Goal: Book appointment/travel/reservation

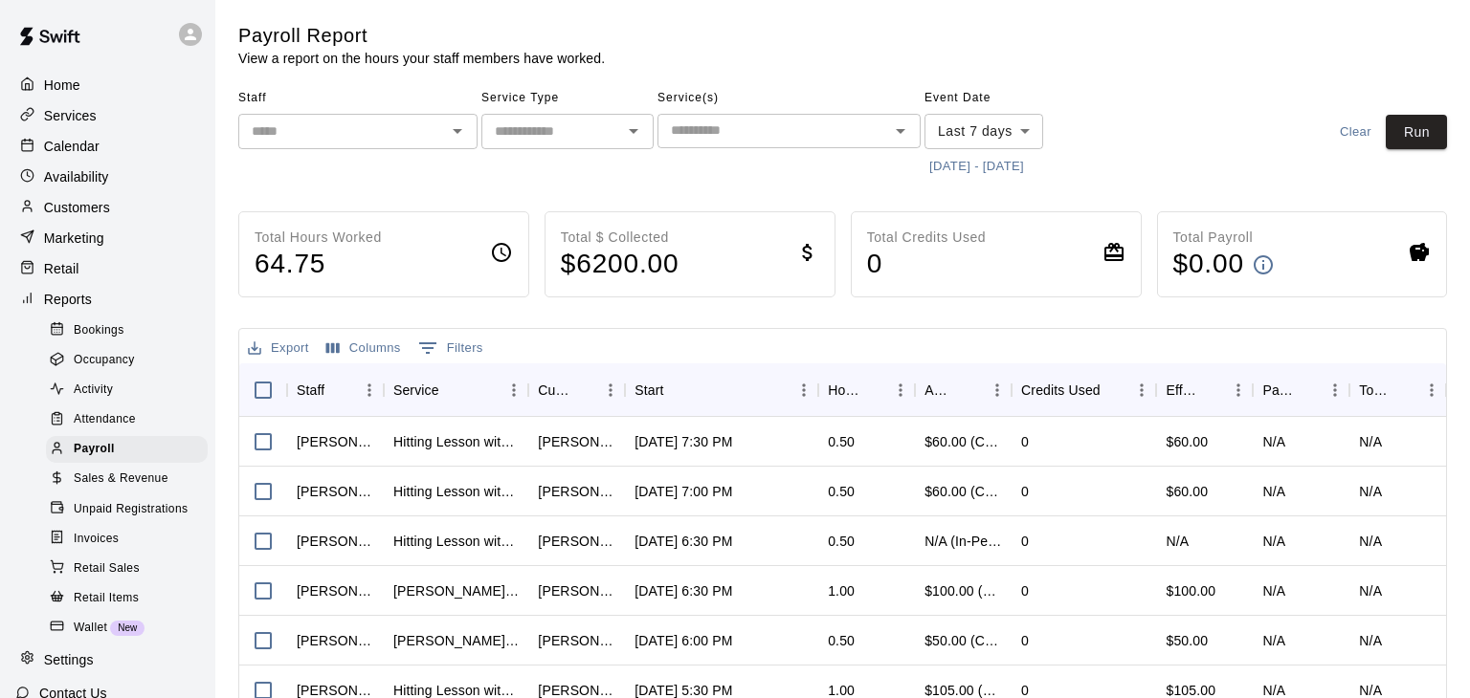
click at [81, 116] on p "Services" at bounding box center [70, 115] width 53 height 19
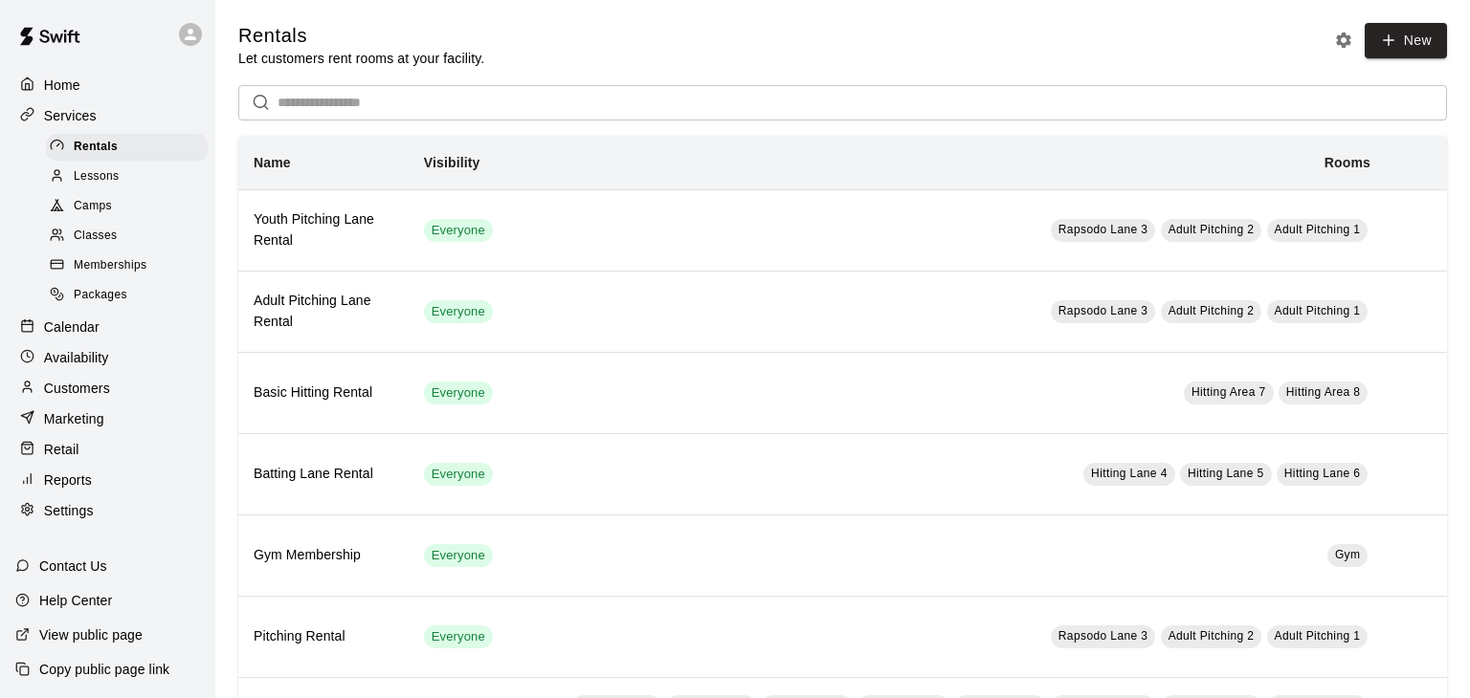
click at [108, 187] on div "Lessons" at bounding box center [127, 177] width 162 height 27
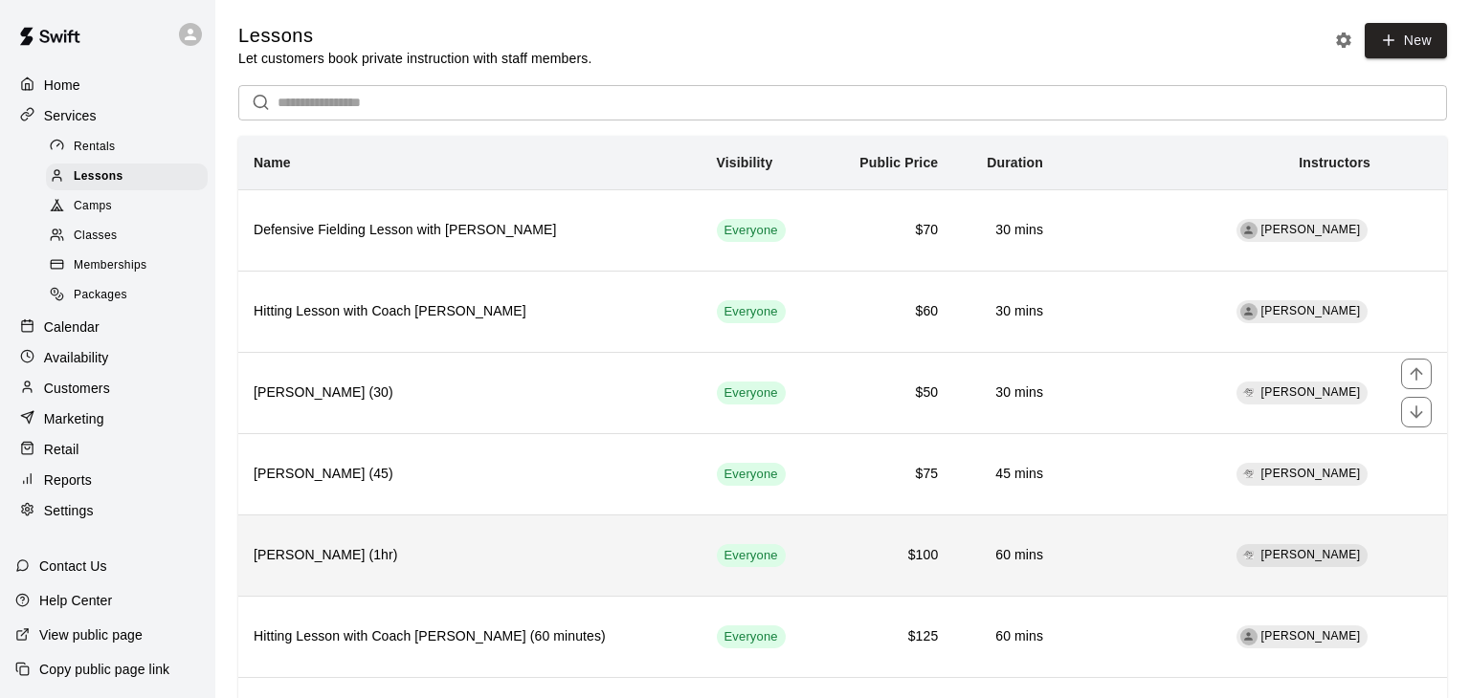
click at [1385, 565] on td "simple table" at bounding box center [1415, 555] width 61 height 81
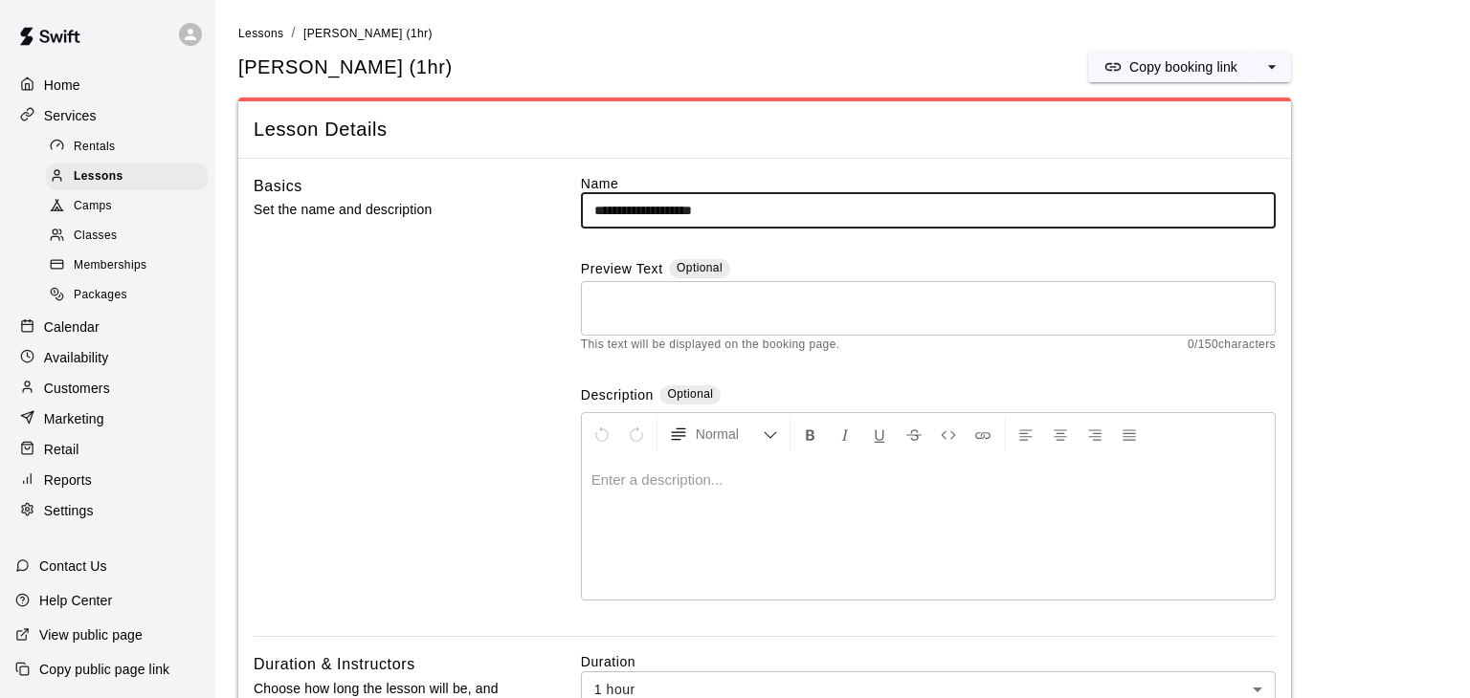
click at [50, 320] on p "Calendar" at bounding box center [71, 327] width 55 height 19
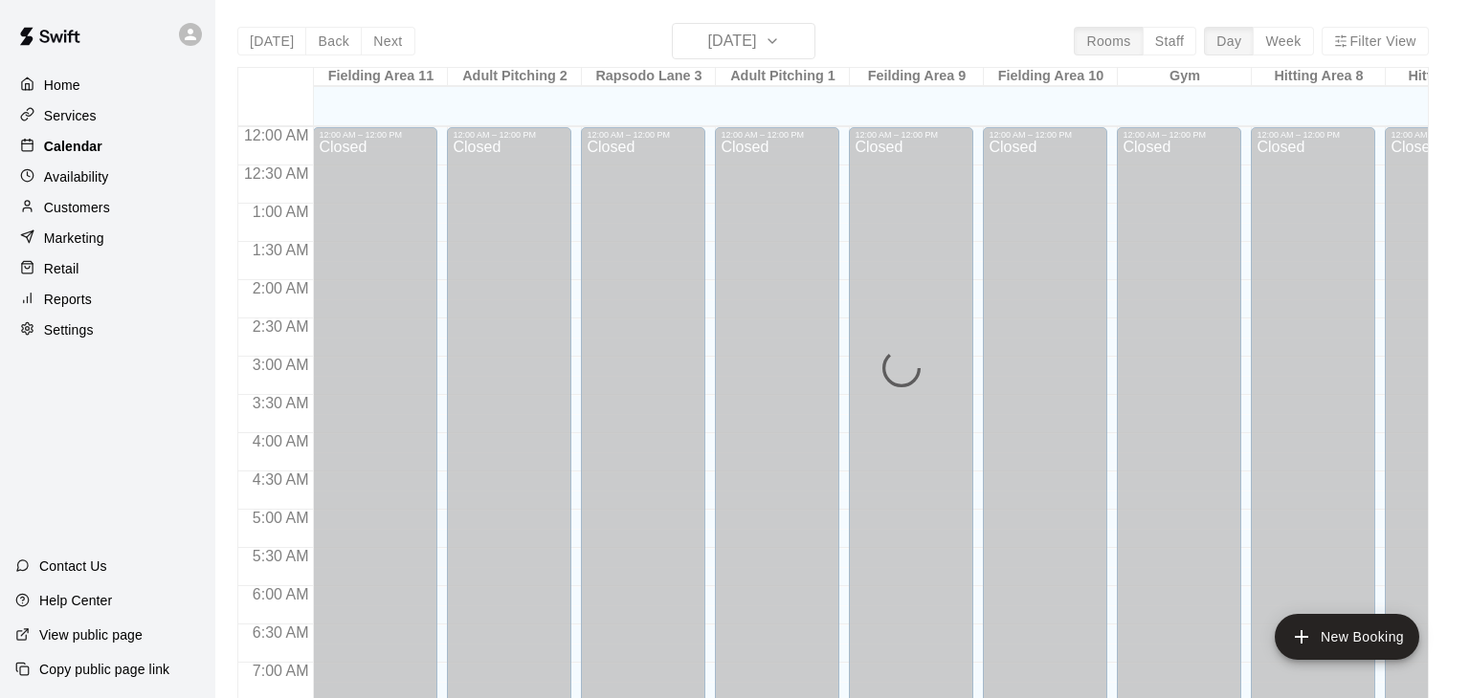
scroll to position [1185, 0]
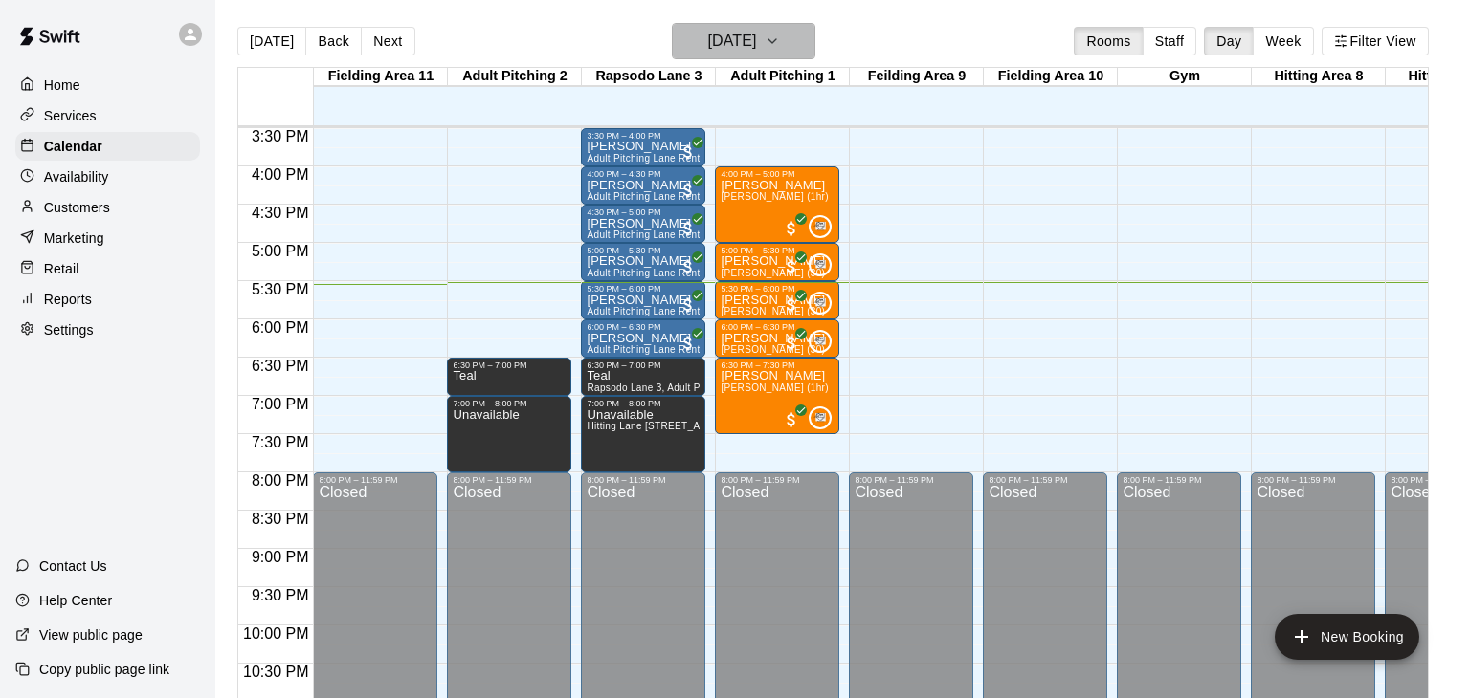
click at [776, 42] on icon "button" at bounding box center [772, 41] width 8 height 4
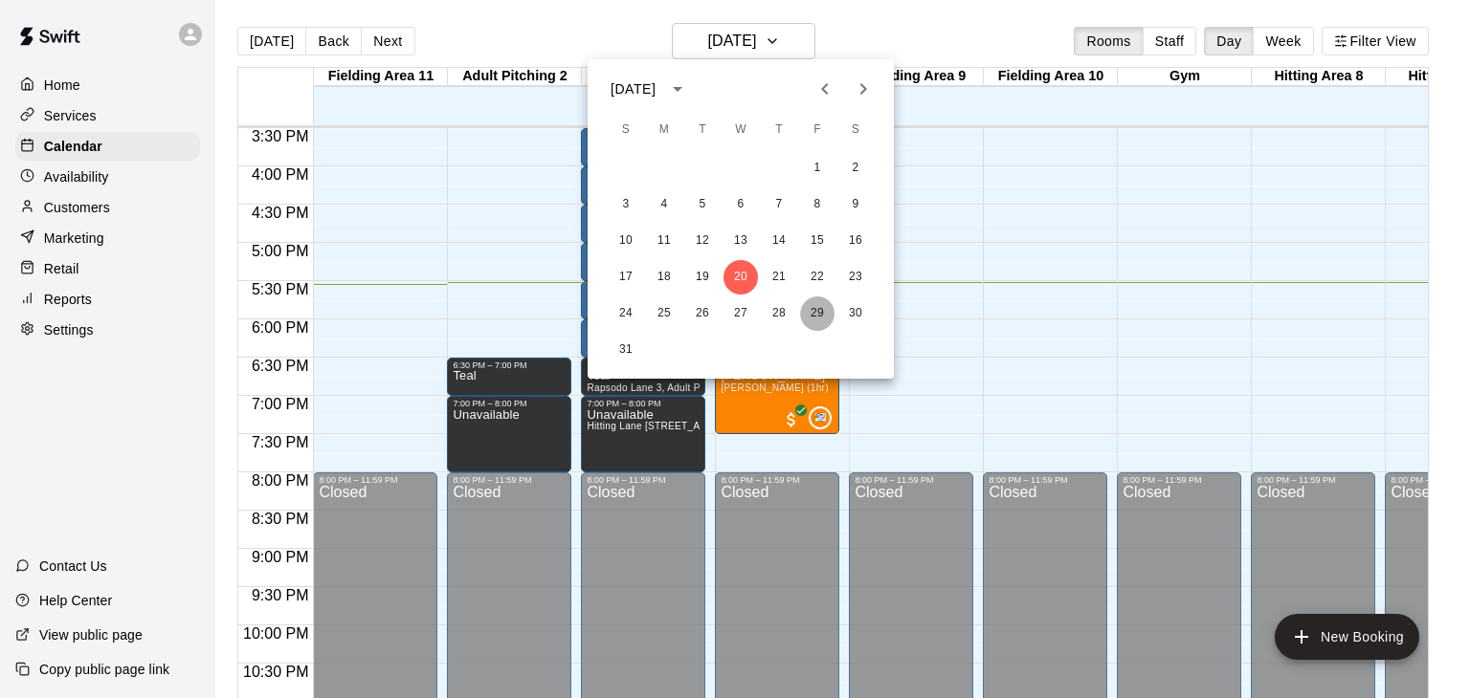
click at [811, 310] on button "29" at bounding box center [817, 314] width 34 height 34
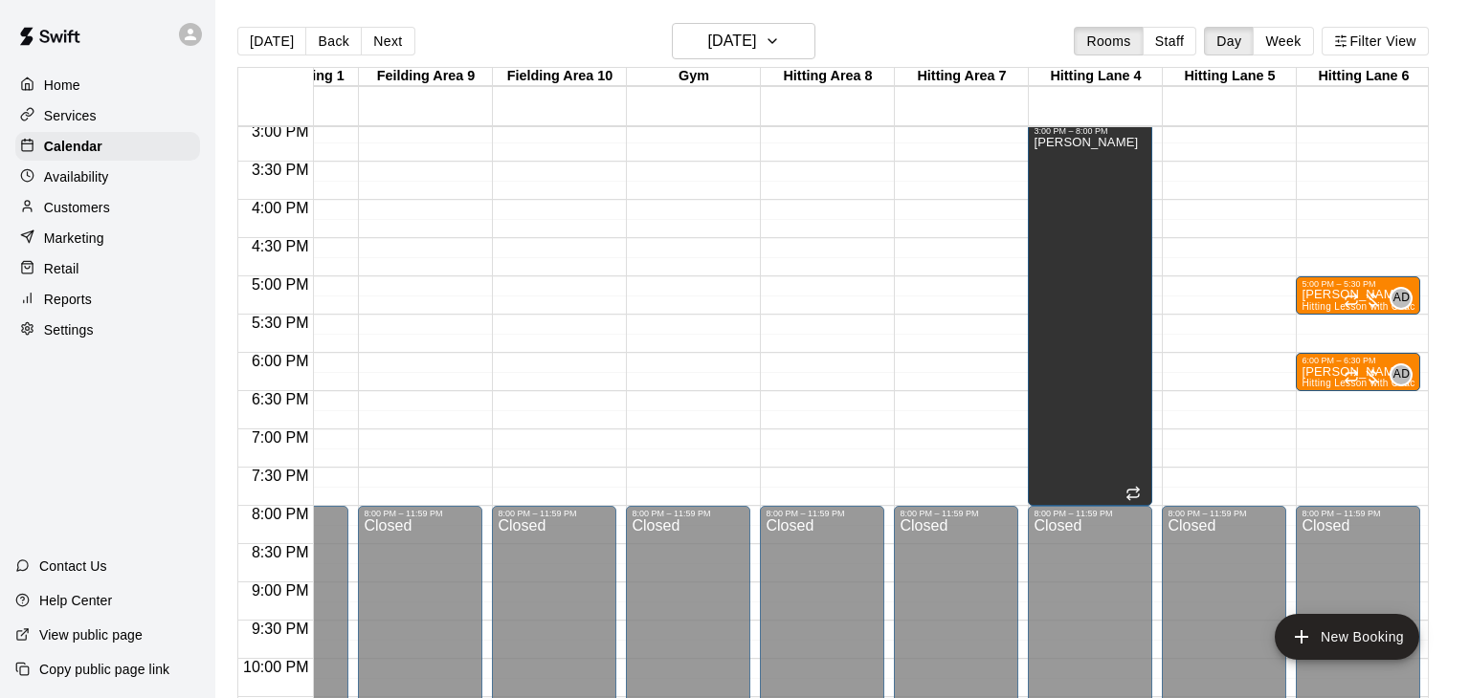
scroll to position [1150, 491]
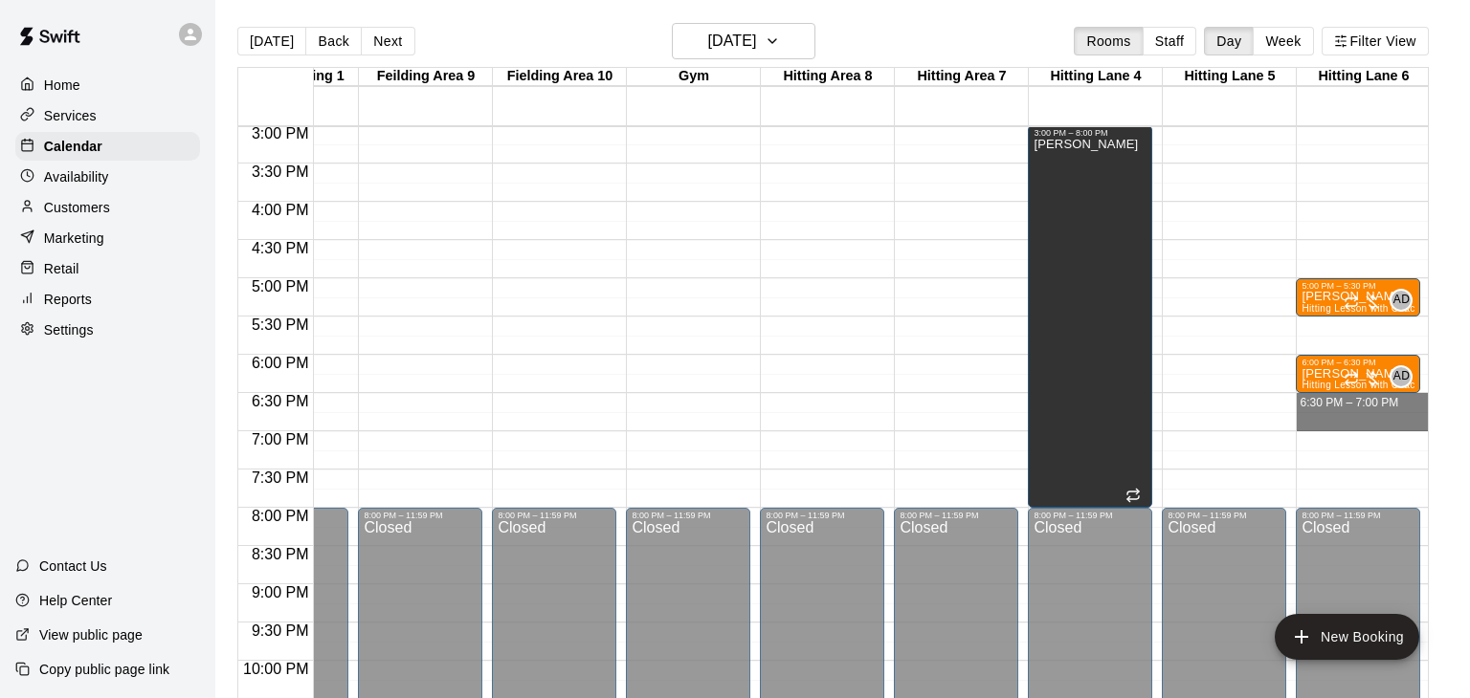
drag, startPoint x: 1308, startPoint y: 394, endPoint x: 1310, endPoint y: 419, distance: 24.9
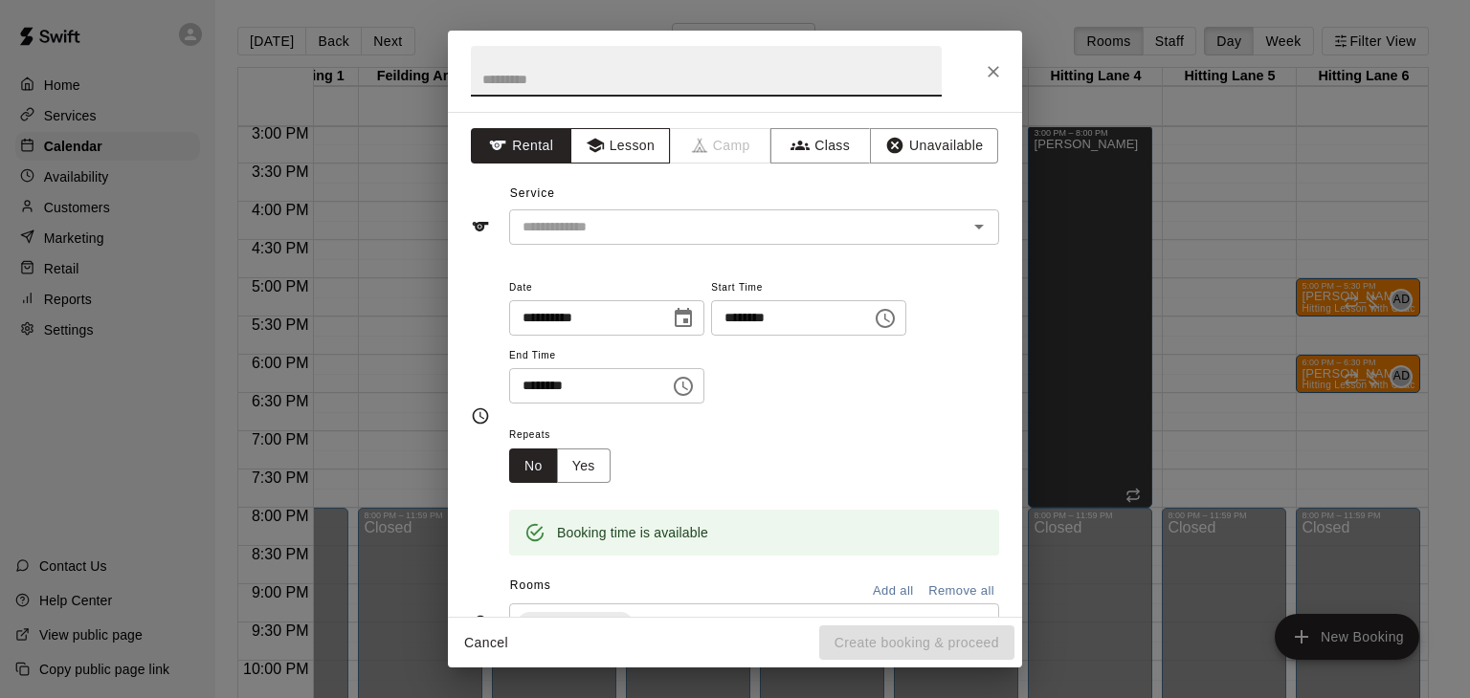
click at [612, 137] on button "Lesson" at bounding box center [620, 145] width 100 height 35
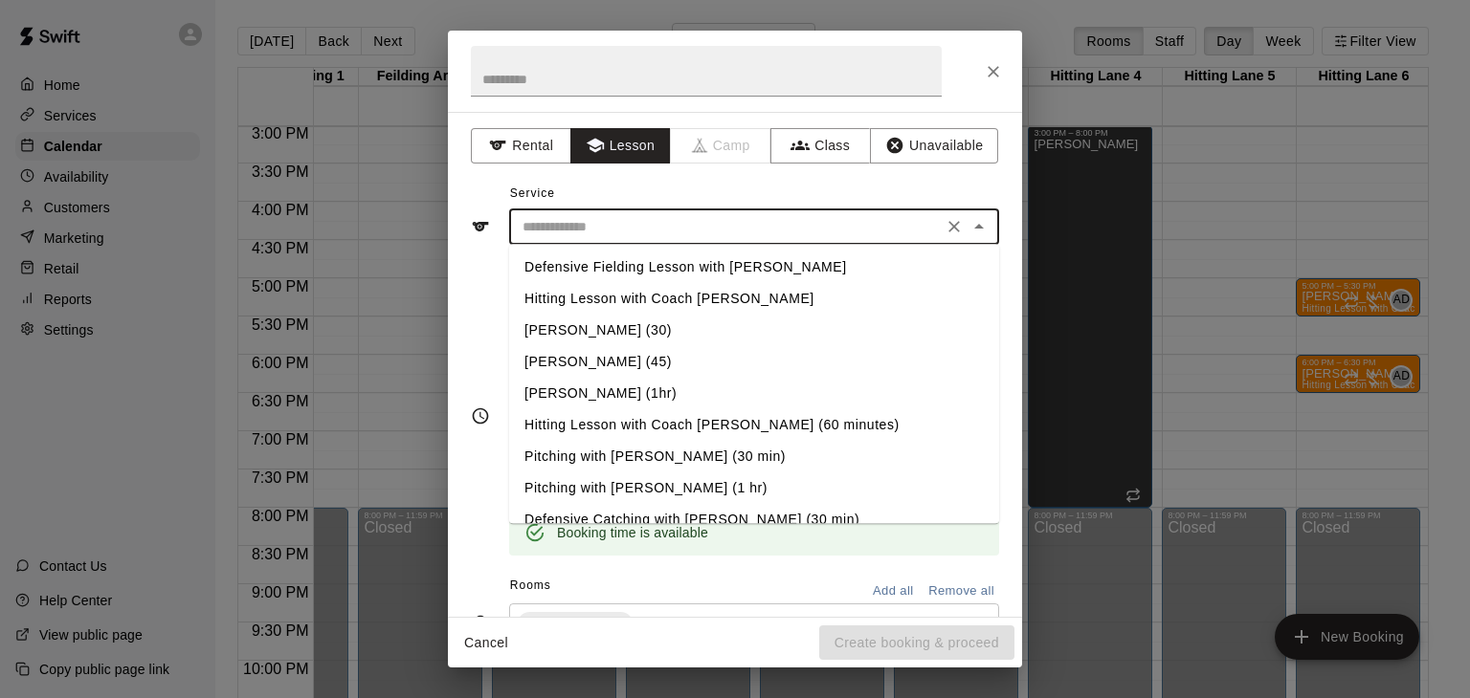
click at [598, 233] on input "text" at bounding box center [726, 227] width 422 height 24
click at [639, 302] on li "Hitting Lesson with Coach [PERSON_NAME]" at bounding box center [754, 299] width 490 height 32
type input "**********"
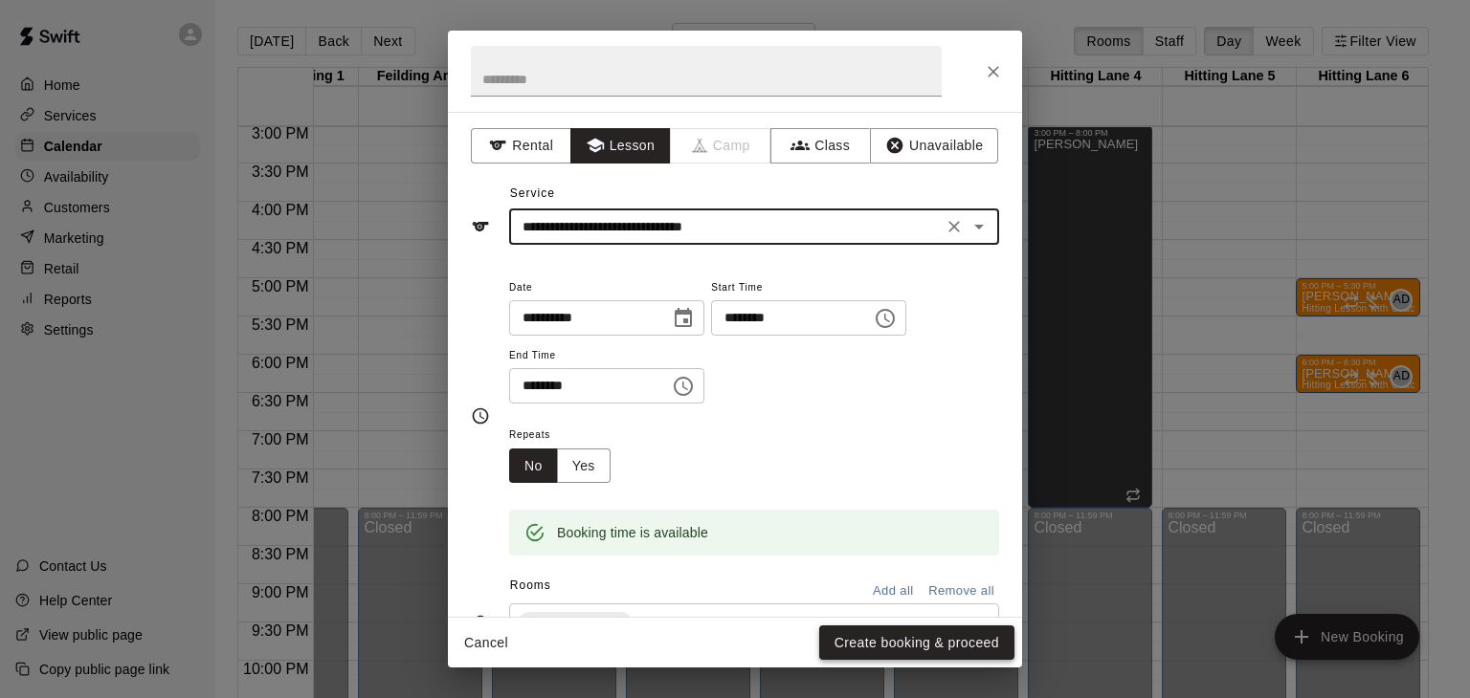
click at [868, 640] on button "Create booking & proceed" at bounding box center [916, 643] width 195 height 35
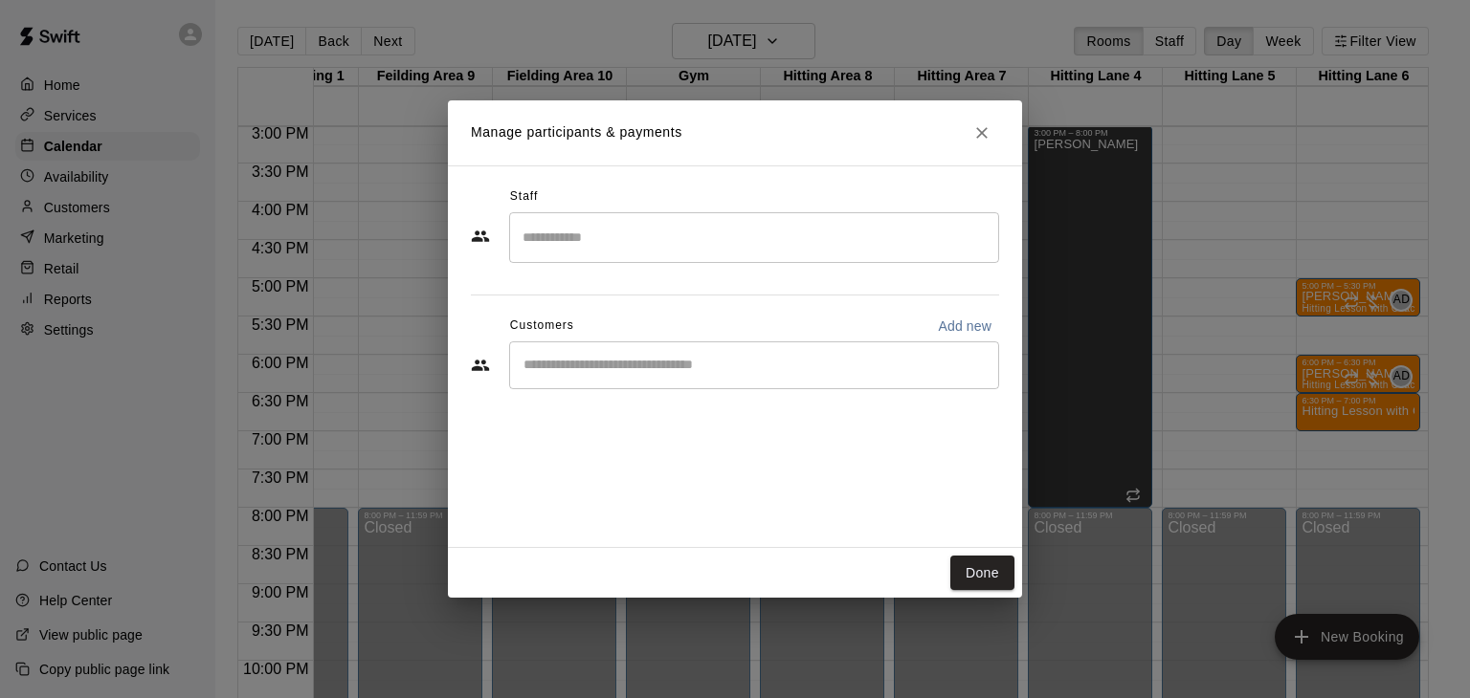
click at [614, 236] on input "Search staff" at bounding box center [754, 237] width 473 height 33
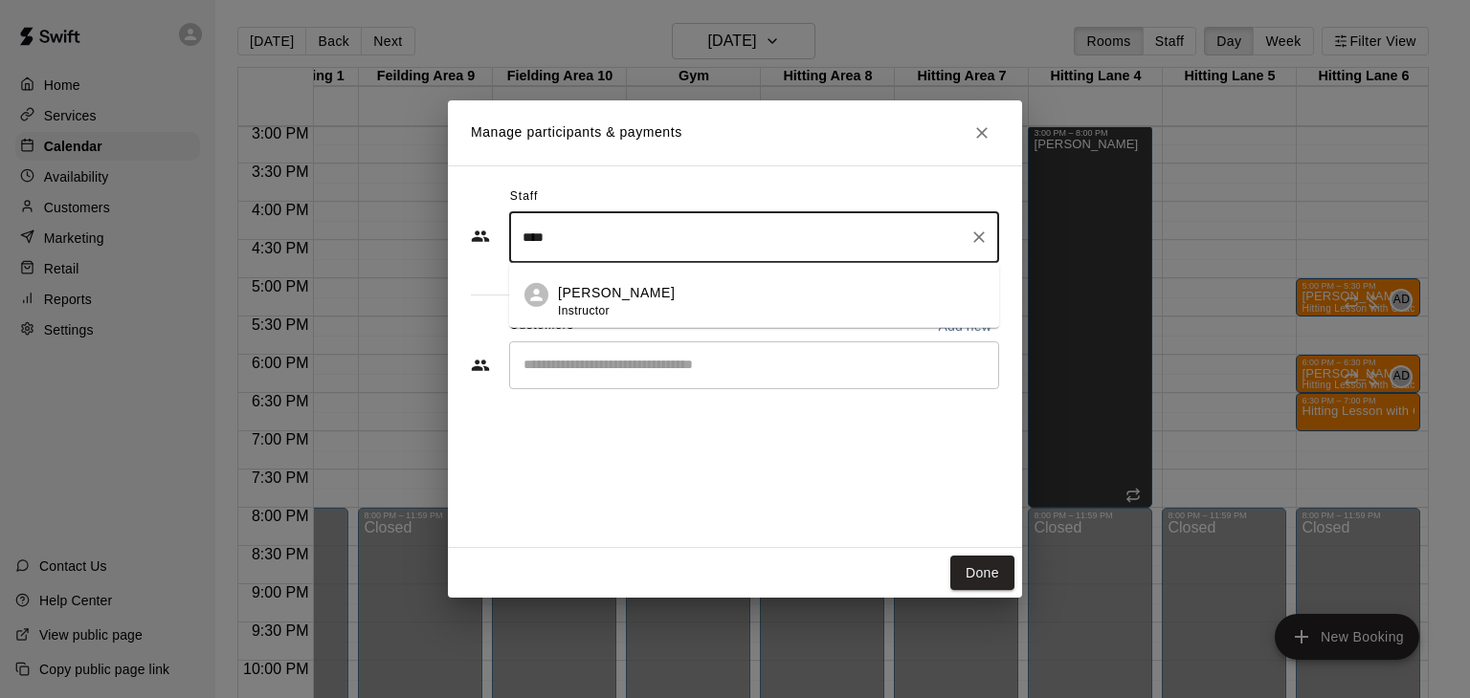
click at [606, 285] on p "[PERSON_NAME]" at bounding box center [616, 293] width 117 height 20
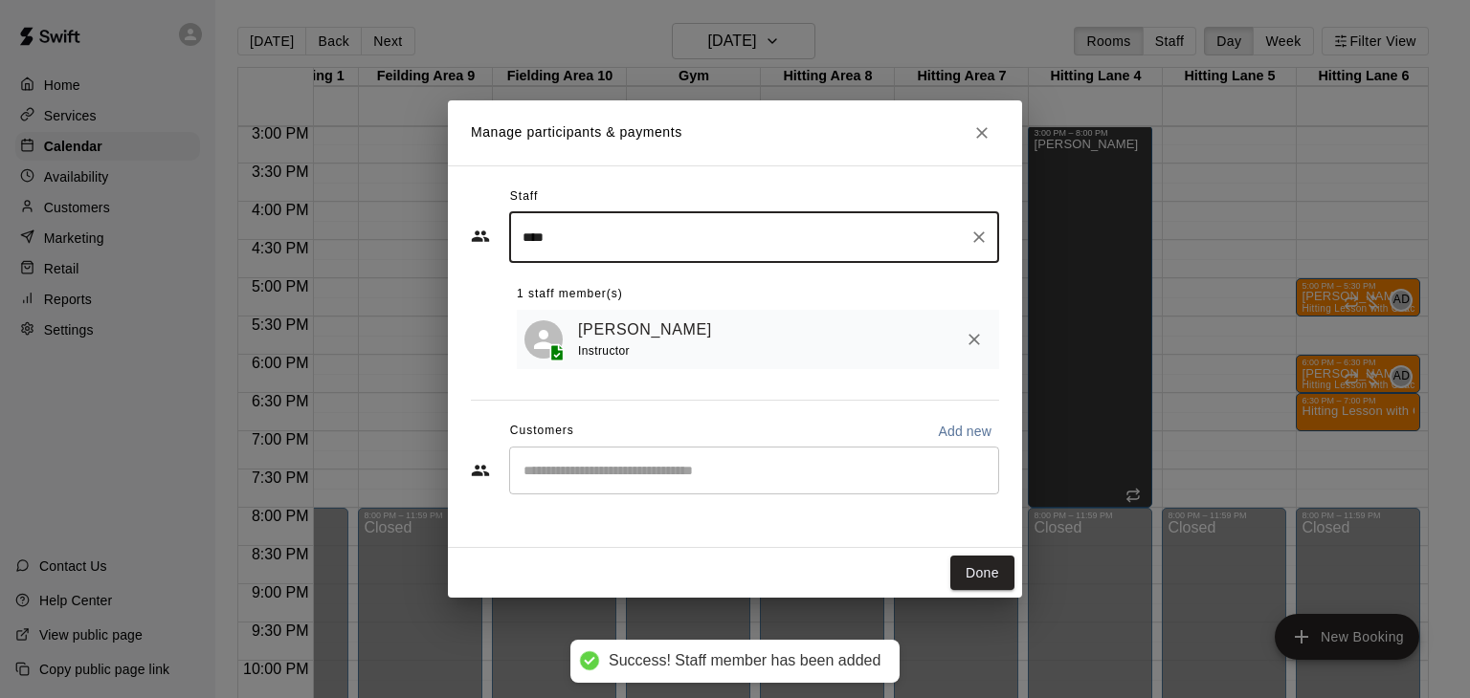
type input "****"
click at [580, 466] on input "Start typing to search customers..." at bounding box center [754, 470] width 473 height 19
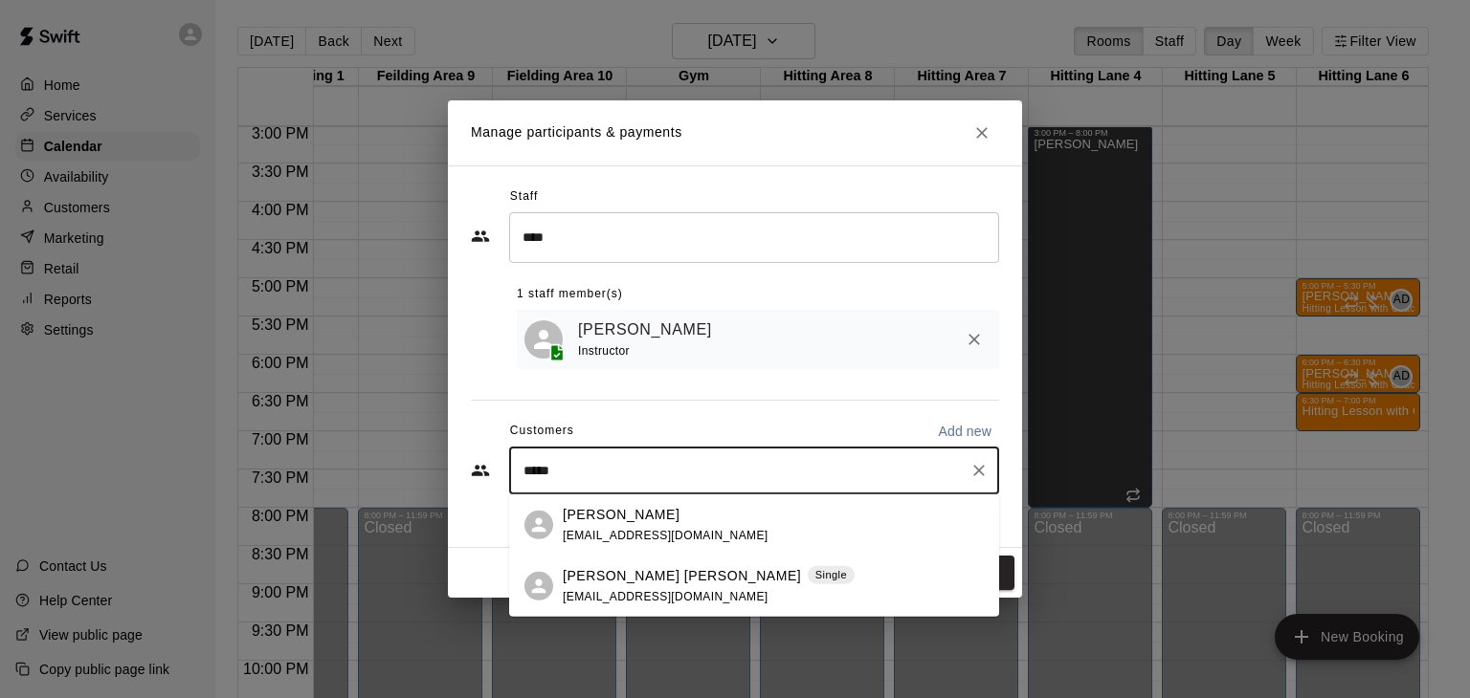
type input "******"
click at [596, 592] on span "[EMAIL_ADDRESS][DOMAIN_NAME]" at bounding box center [666, 595] width 206 height 13
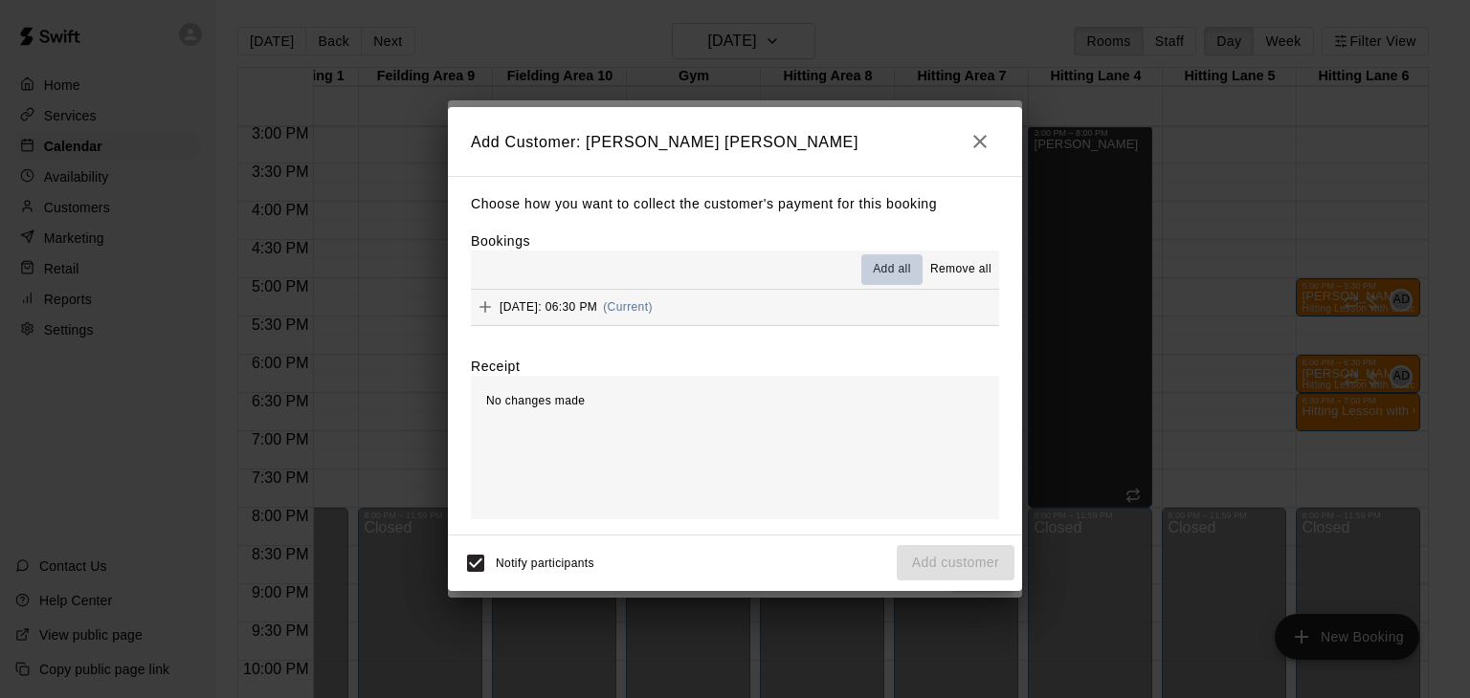
click at [898, 265] on span "Add all" at bounding box center [892, 269] width 38 height 19
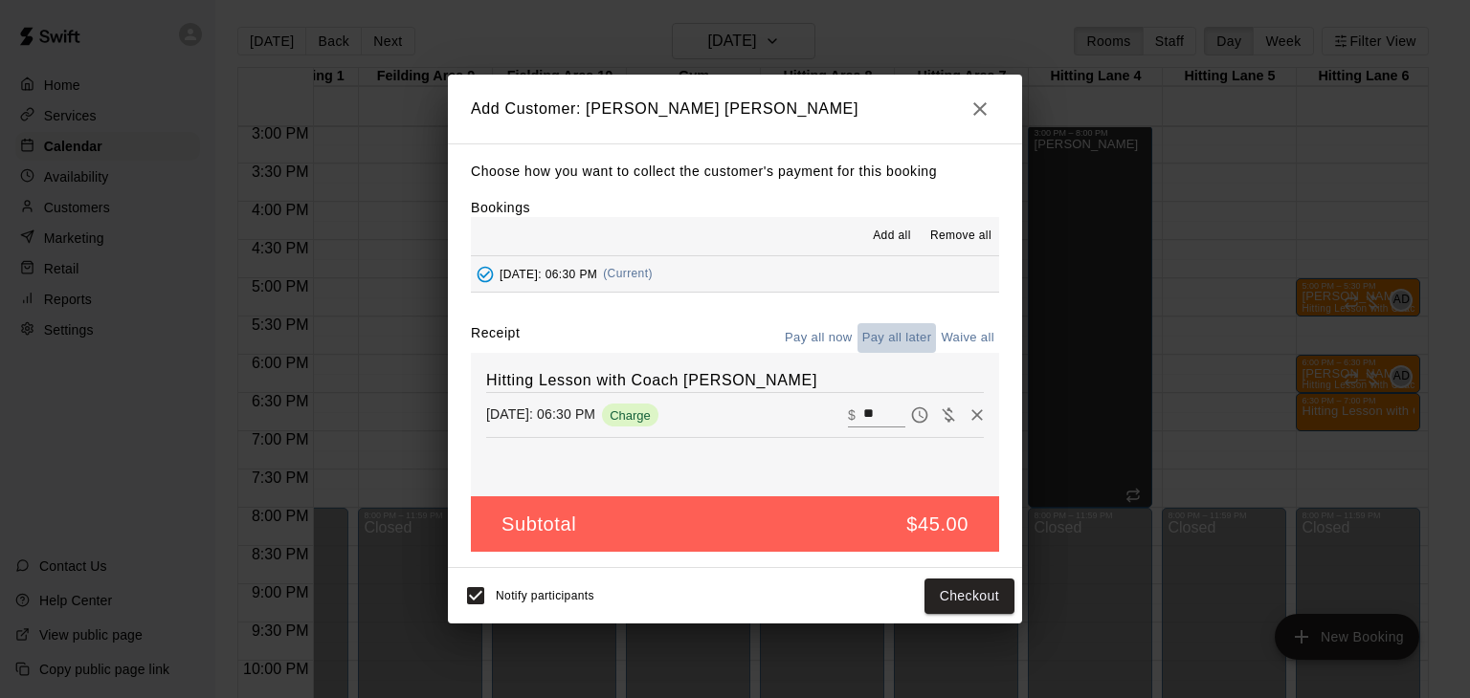
click at [914, 336] on button "Pay all later" at bounding box center [896, 338] width 79 height 30
click at [943, 604] on button "Add customer" at bounding box center [955, 596] width 118 height 35
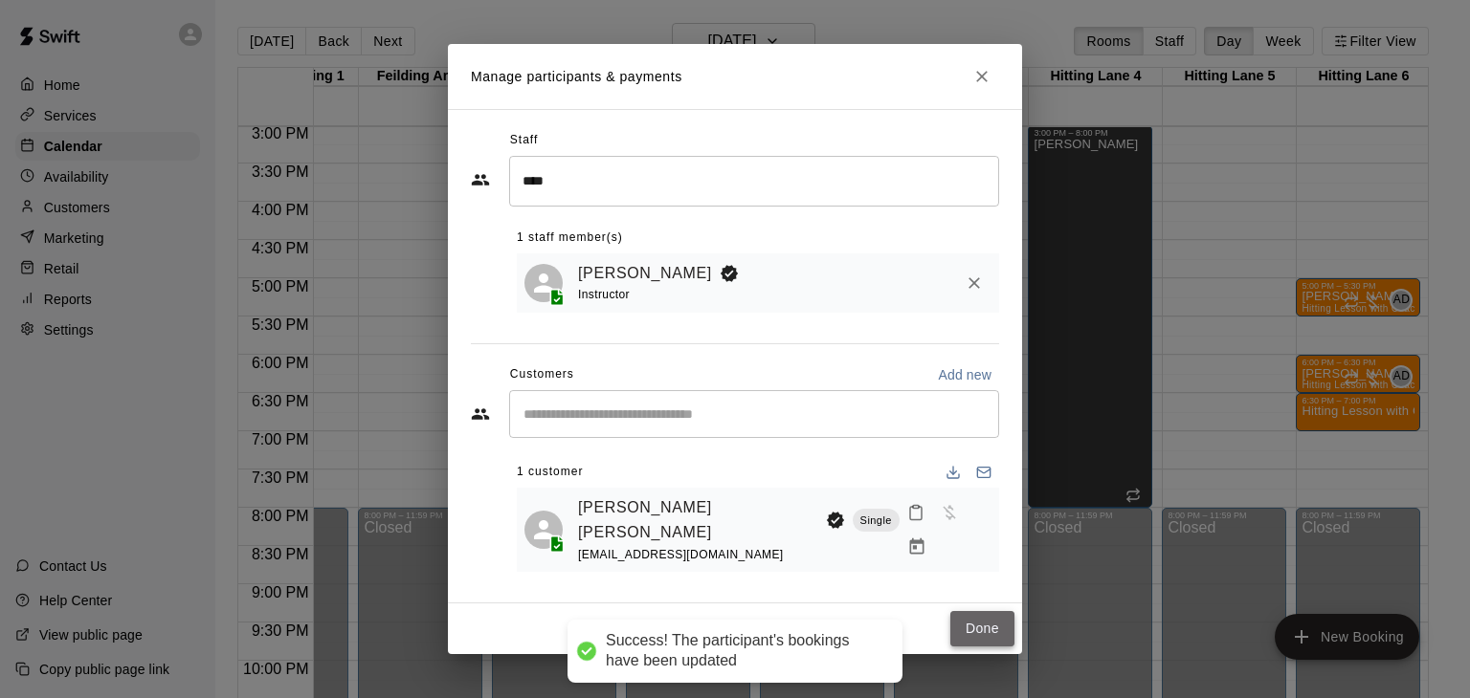
click at [970, 611] on button "Done" at bounding box center [982, 628] width 64 height 35
